Goal: Navigation & Orientation: Find specific page/section

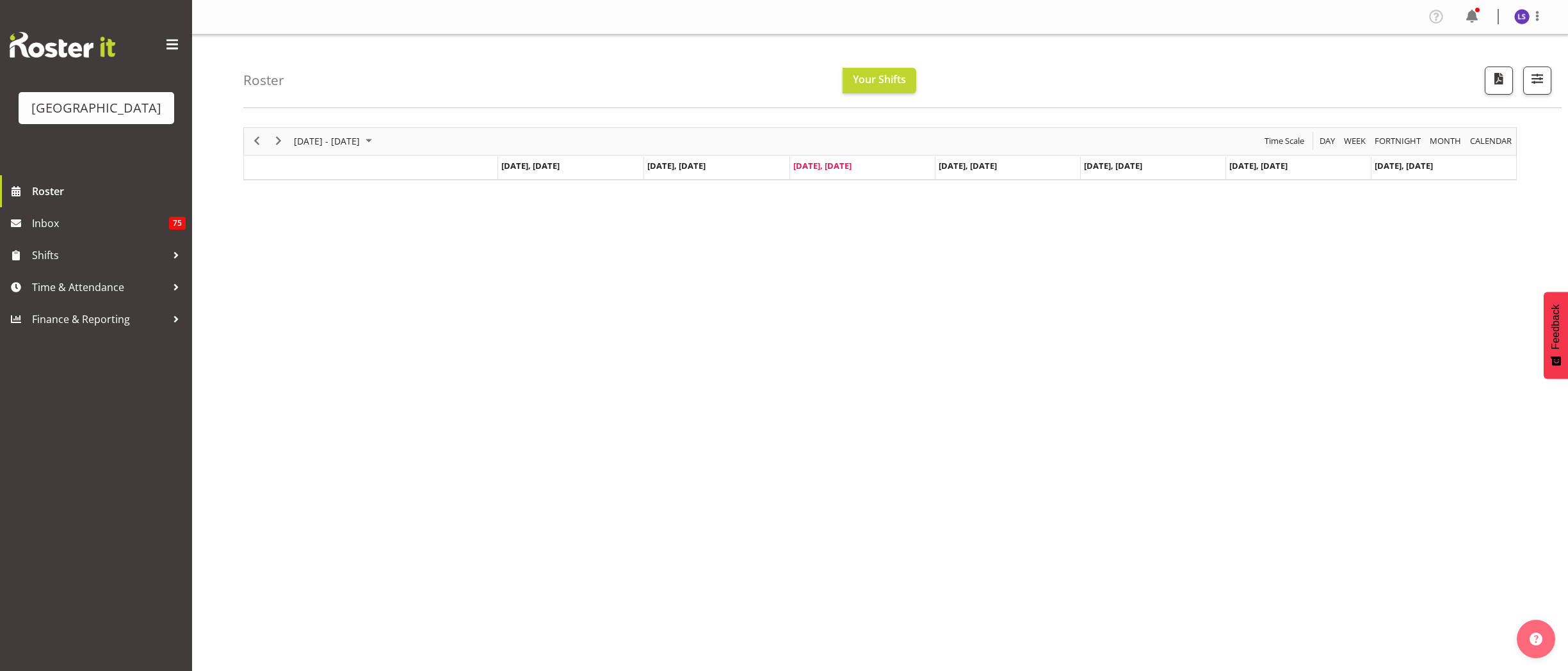
click at [813, 83] on button "Later" at bounding box center [811, 82] width 58 height 32
click at [276, 140] on span "Next" at bounding box center [278, 141] width 16 height 16
click at [275, 135] on span "Next" at bounding box center [278, 141] width 16 height 16
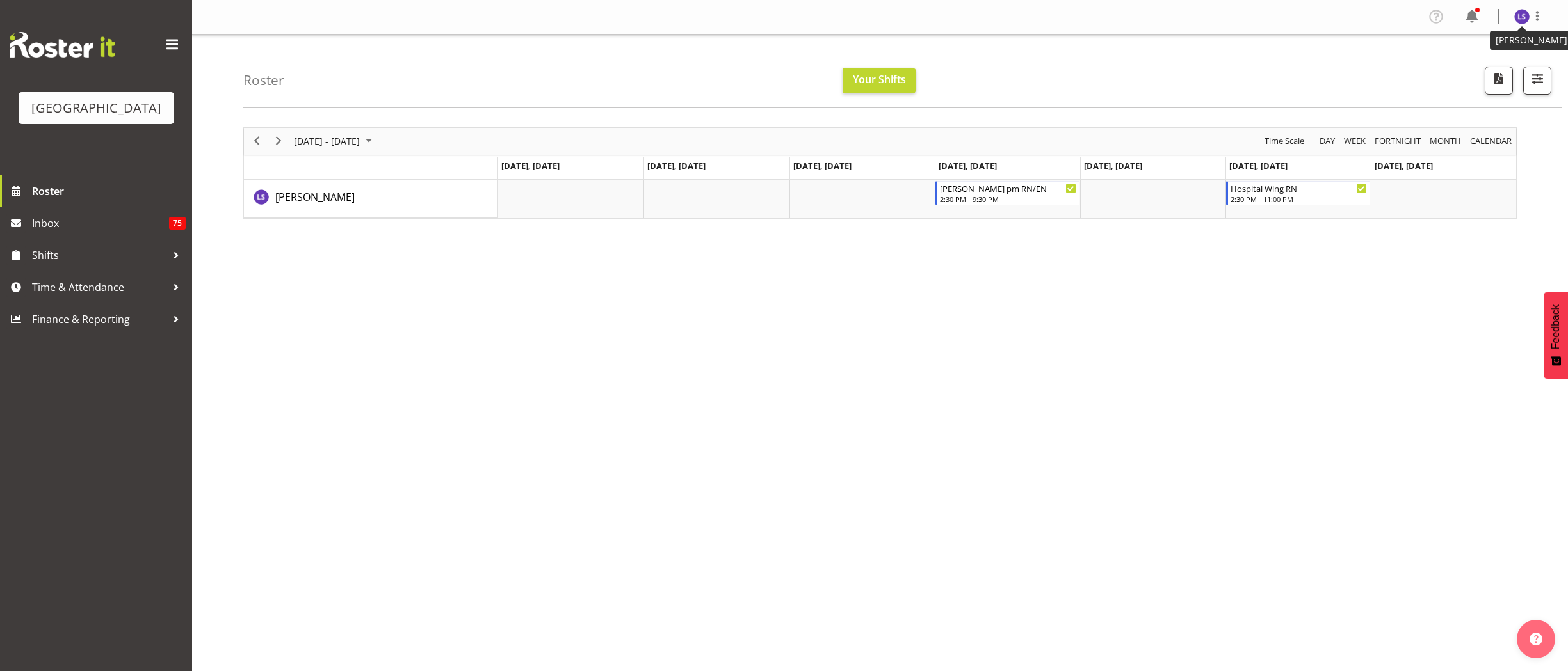
click at [1520, 9] on img at bounding box center [1521, 16] width 16 height 16
click at [1461, 69] on link "Log Out" at bounding box center [1484, 67] width 123 height 23
